Goal: Task Accomplishment & Management: Complete application form

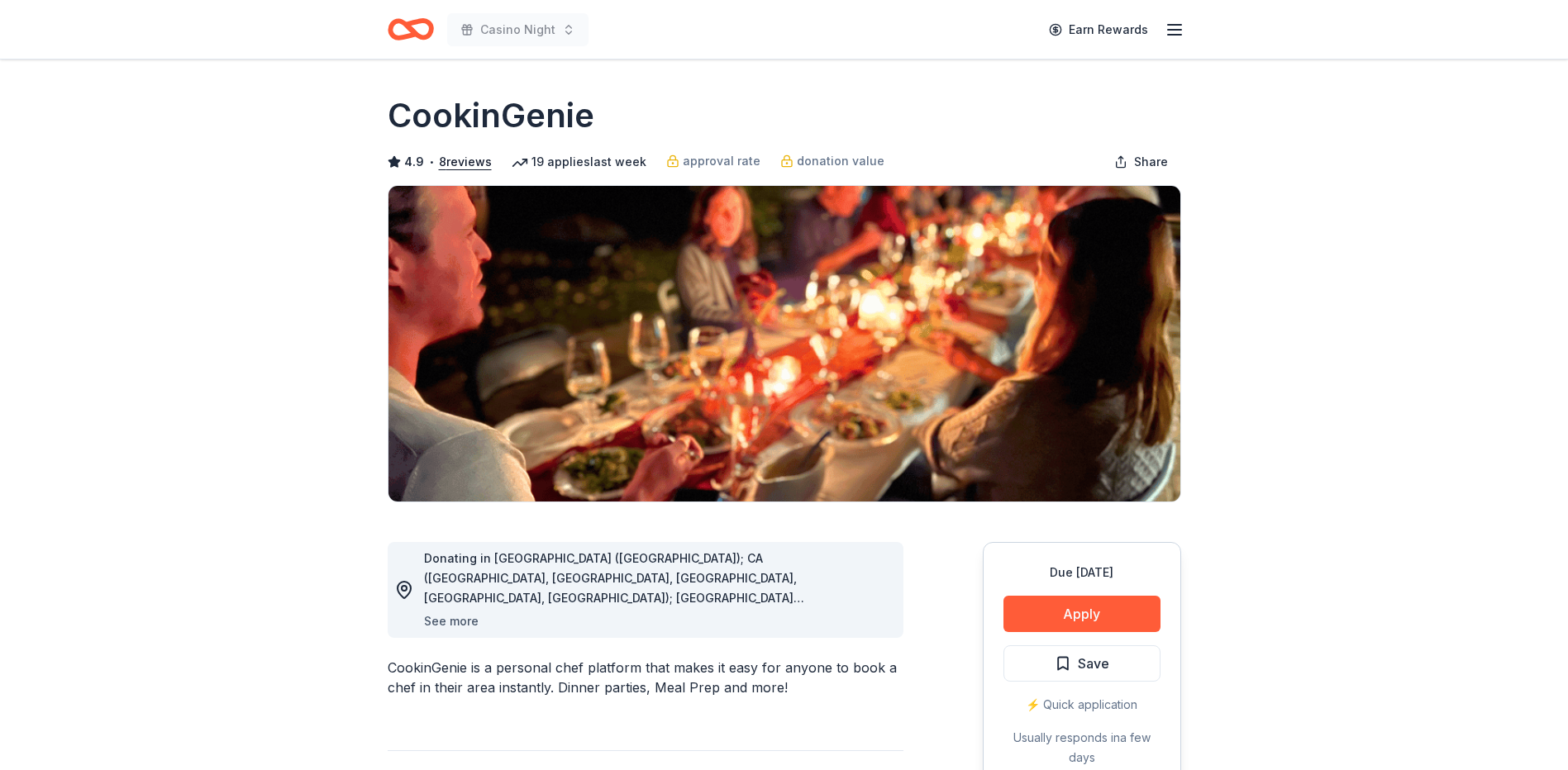
click at [438, 624] on button "See more" at bounding box center [451, 621] width 54 height 20
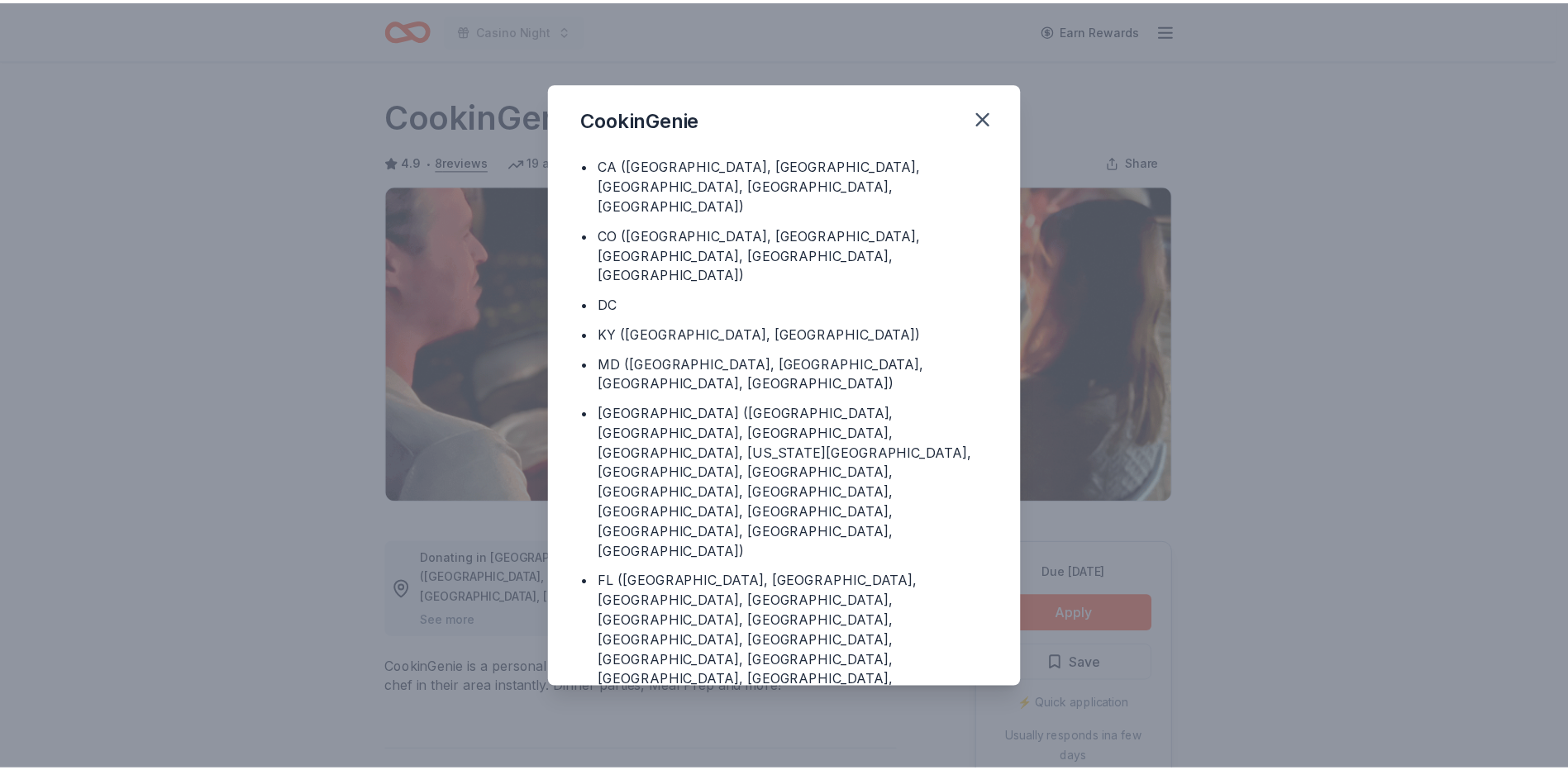
scroll to position [76, 0]
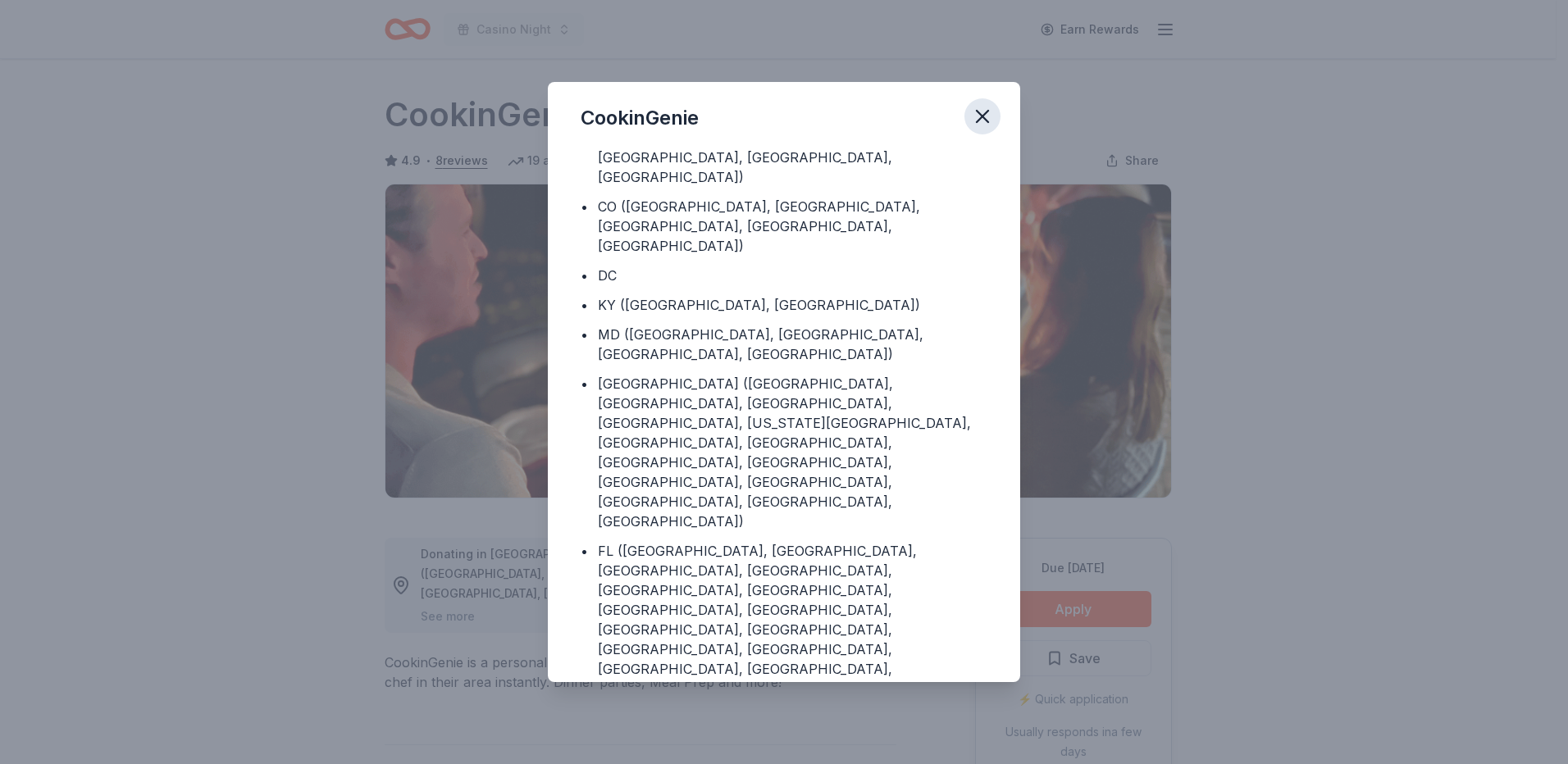
click at [981, 110] on icon "button" at bounding box center [983, 116] width 23 height 23
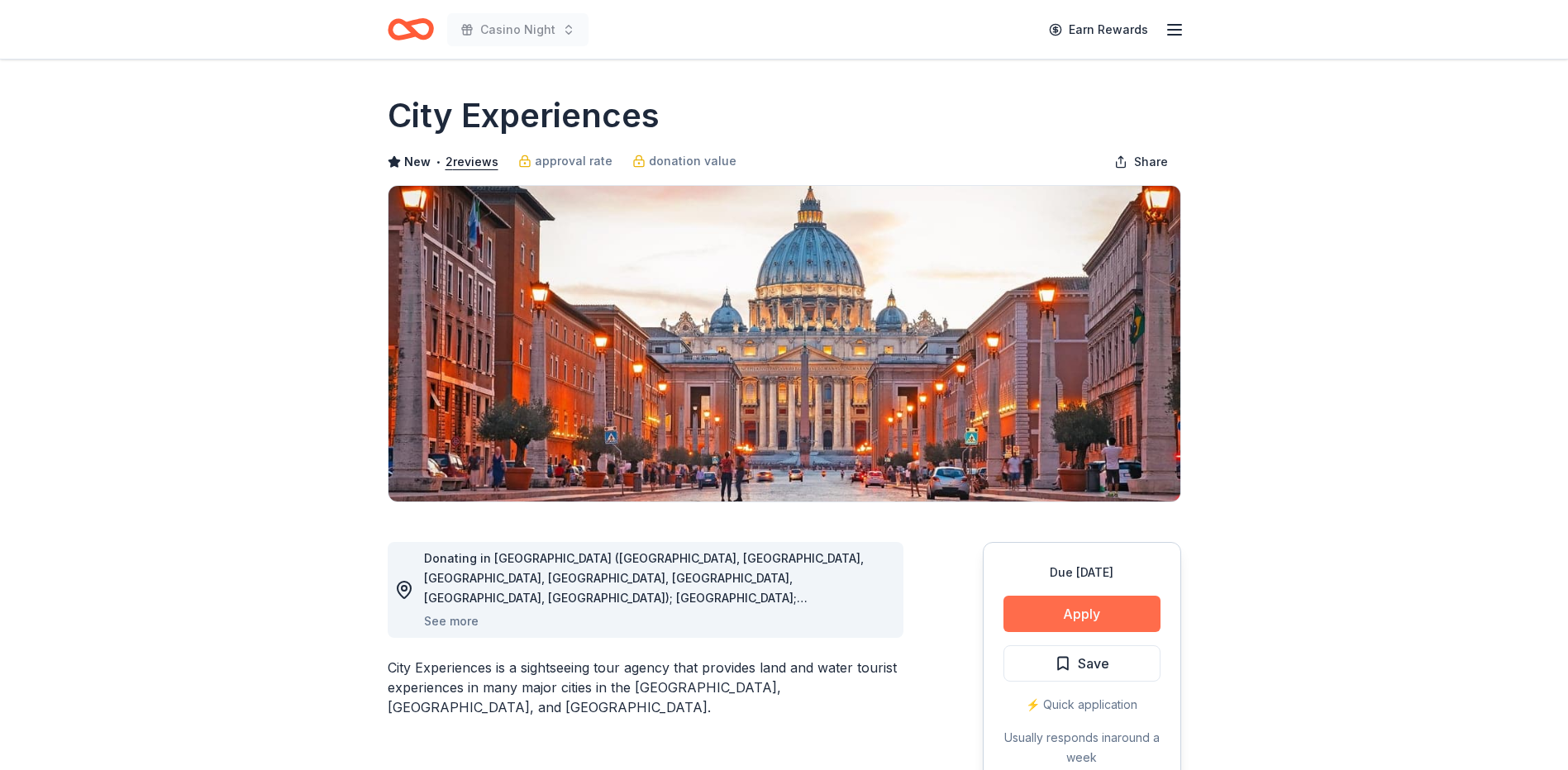
click at [1122, 606] on button "Apply" at bounding box center [1082, 614] width 157 height 36
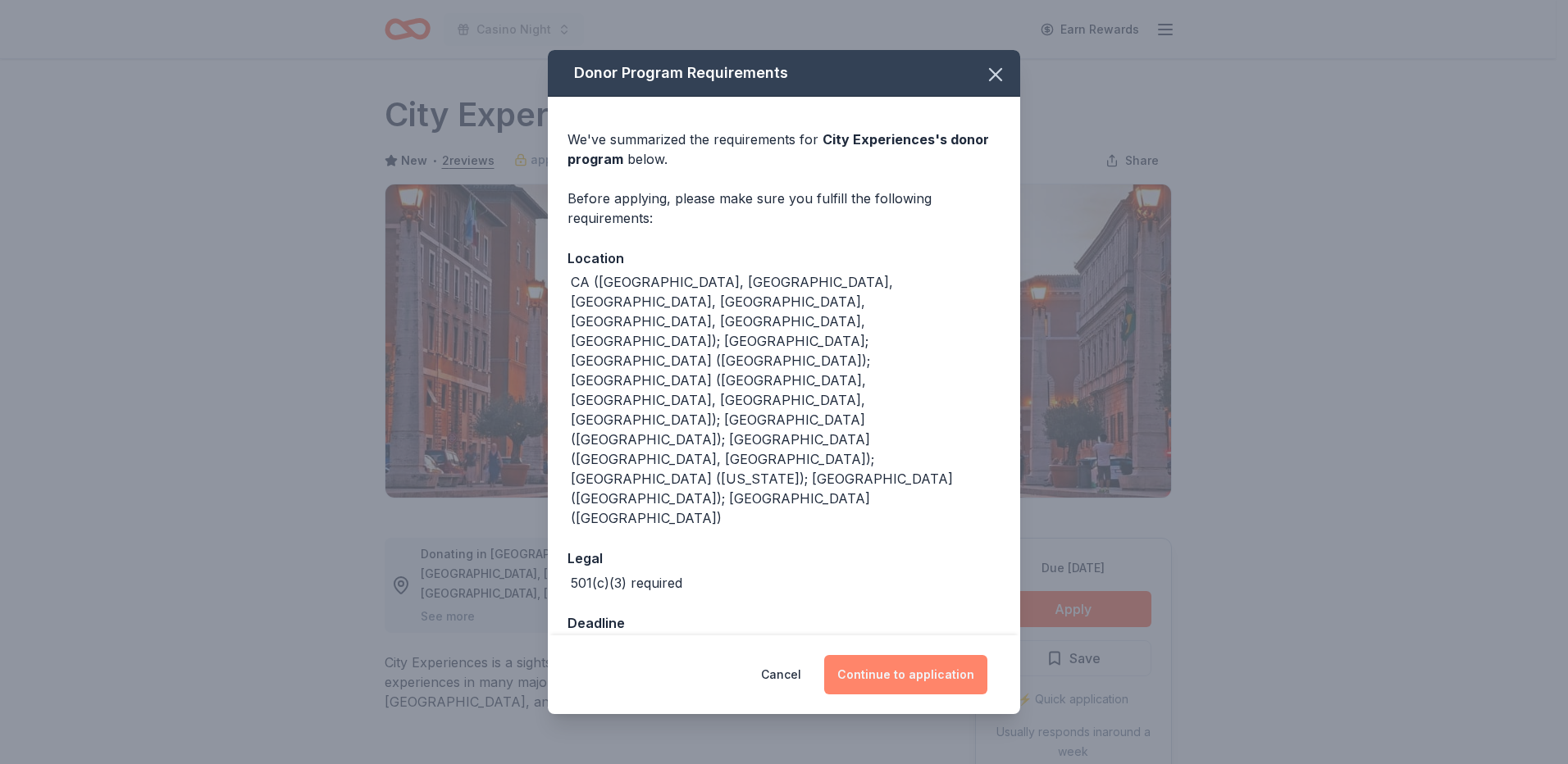
click at [910, 655] on button "Continue to application" at bounding box center [905, 675] width 164 height 40
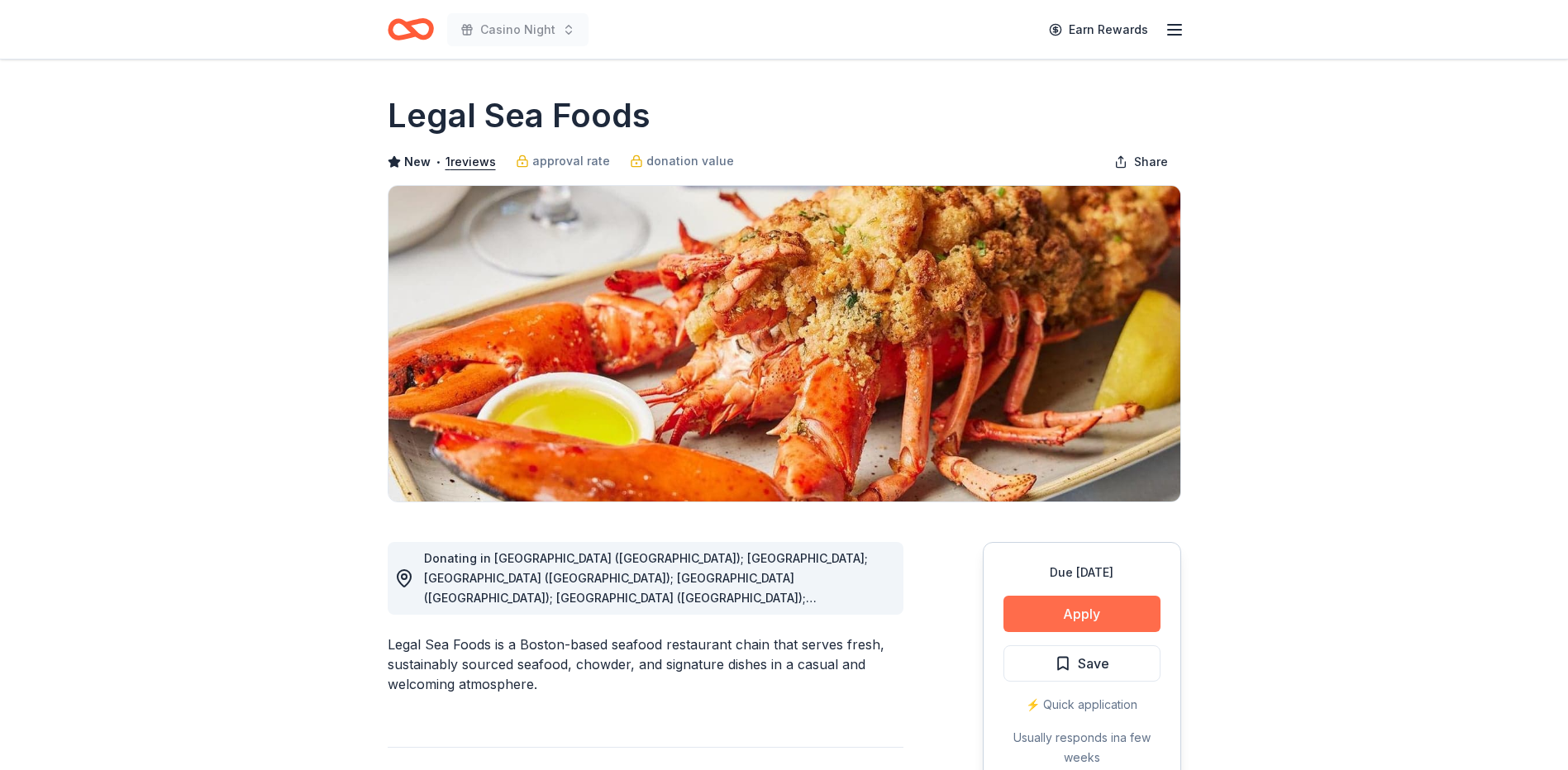
click at [1085, 618] on button "Apply" at bounding box center [1082, 614] width 157 height 36
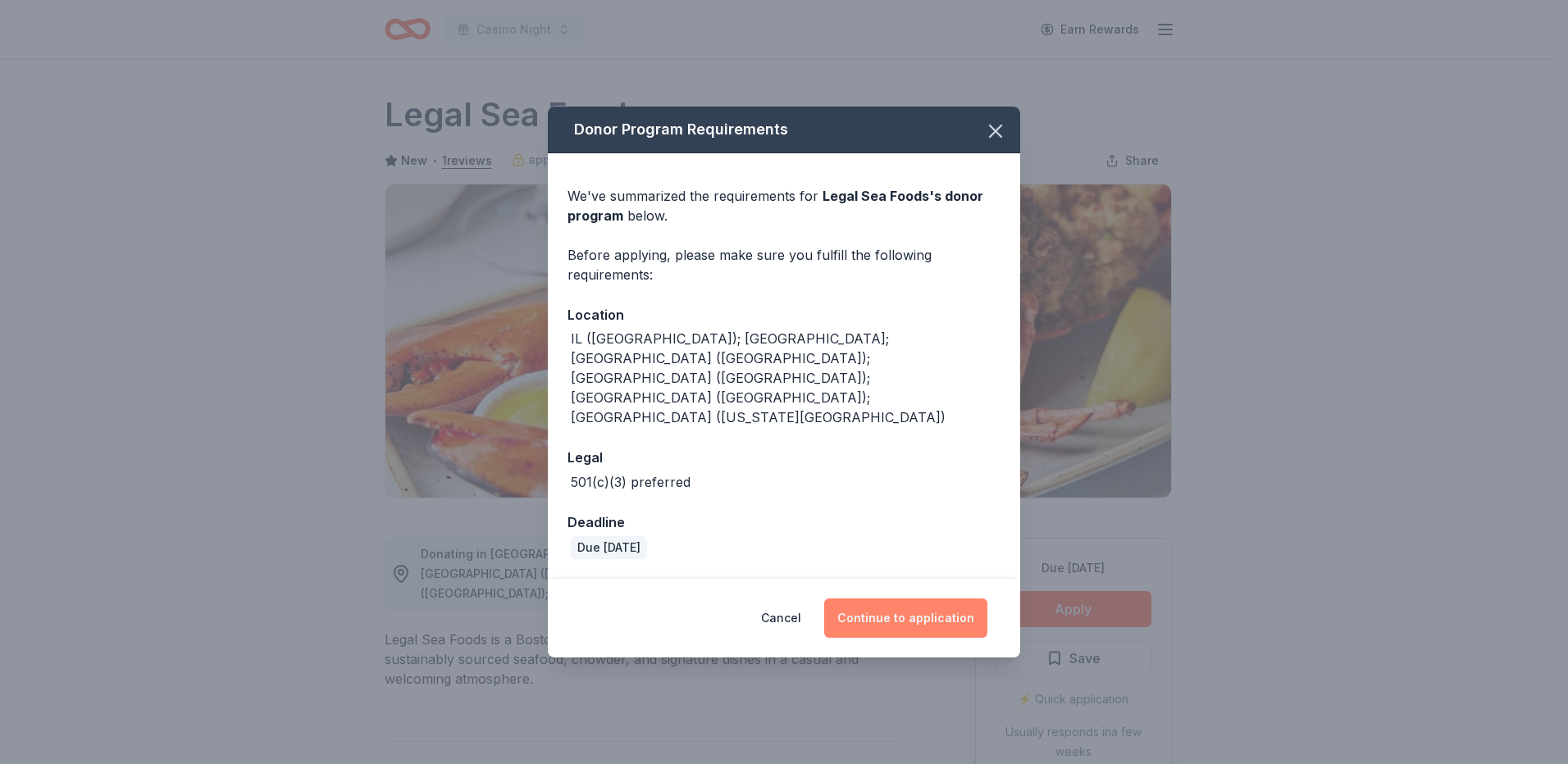
click at [902, 599] on button "Continue to application" at bounding box center [905, 618] width 164 height 40
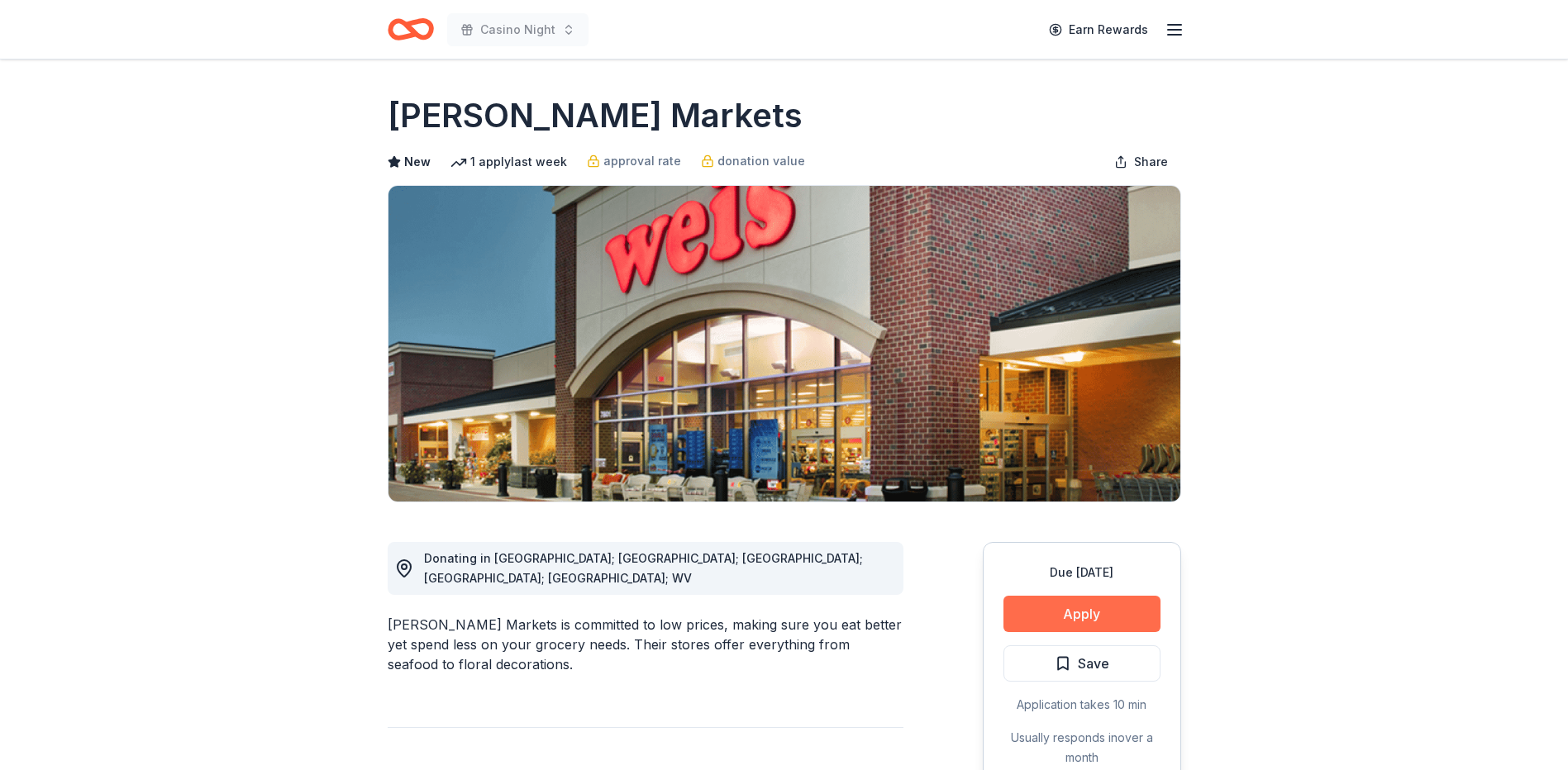
click at [1099, 613] on button "Apply" at bounding box center [1082, 614] width 157 height 36
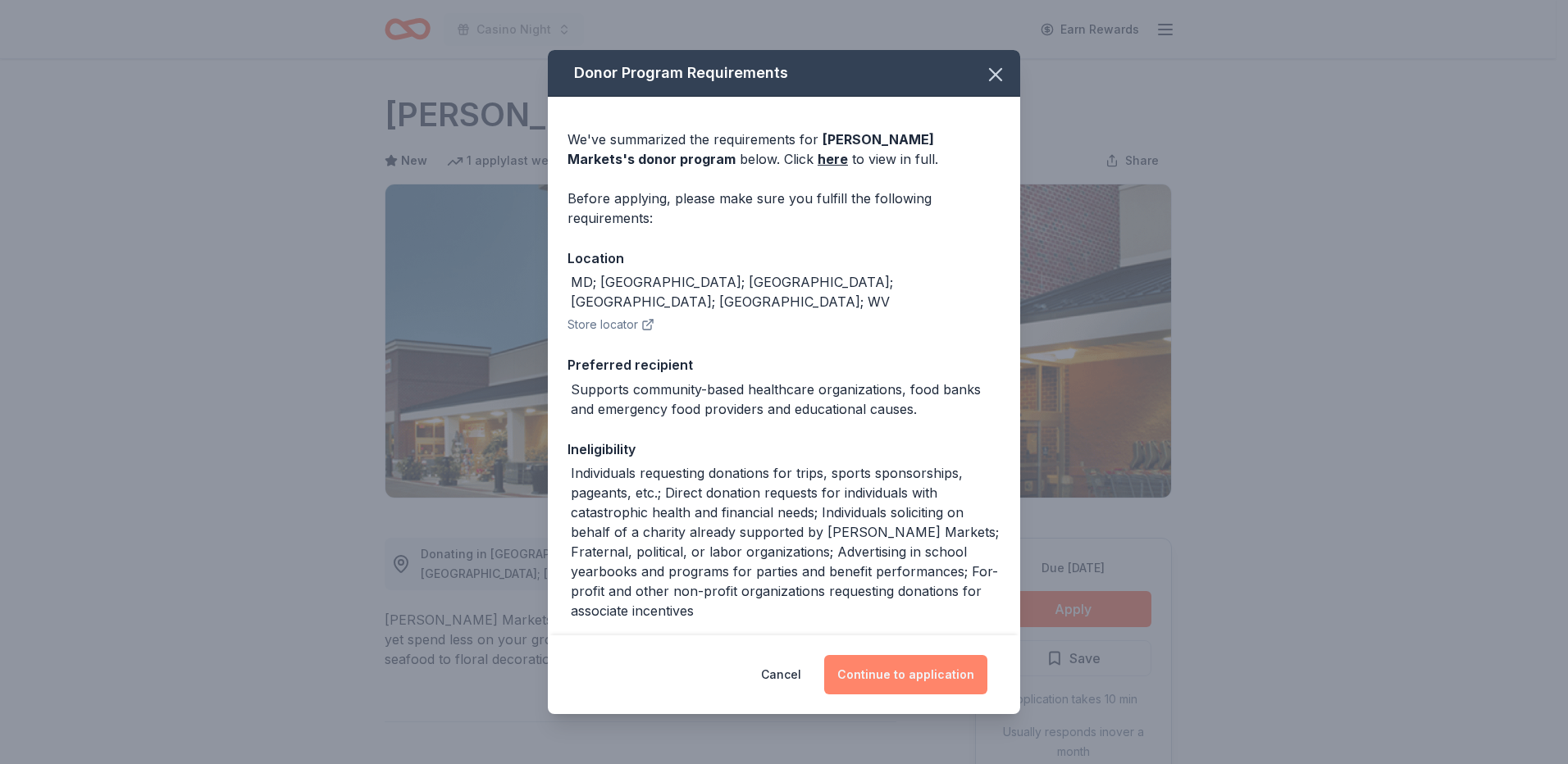
click at [892, 672] on button "Continue to application" at bounding box center [905, 675] width 164 height 40
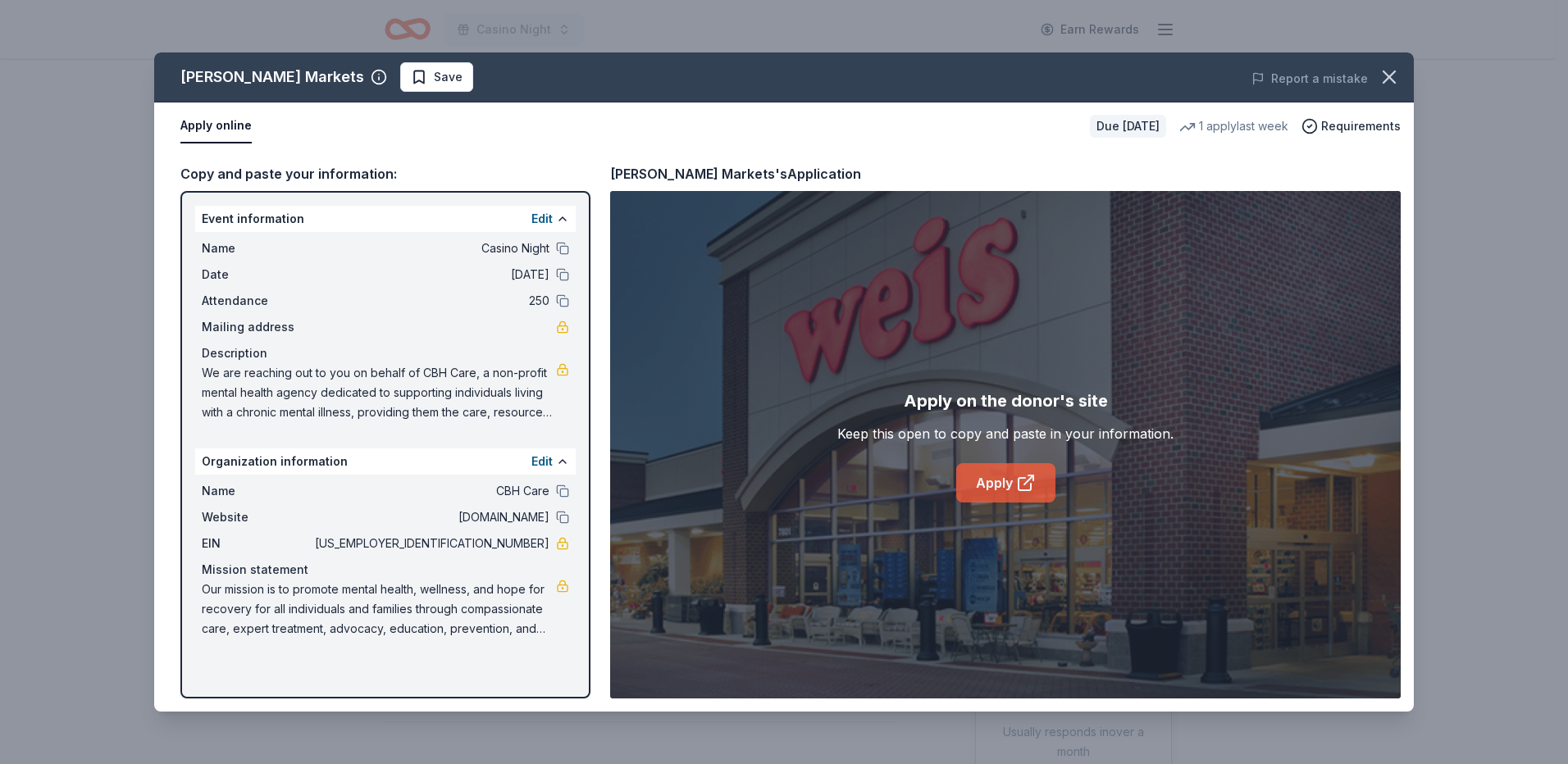
click at [1016, 491] on icon at bounding box center [1025, 482] width 20 height 20
